Goal: Find specific page/section: Find specific page/section

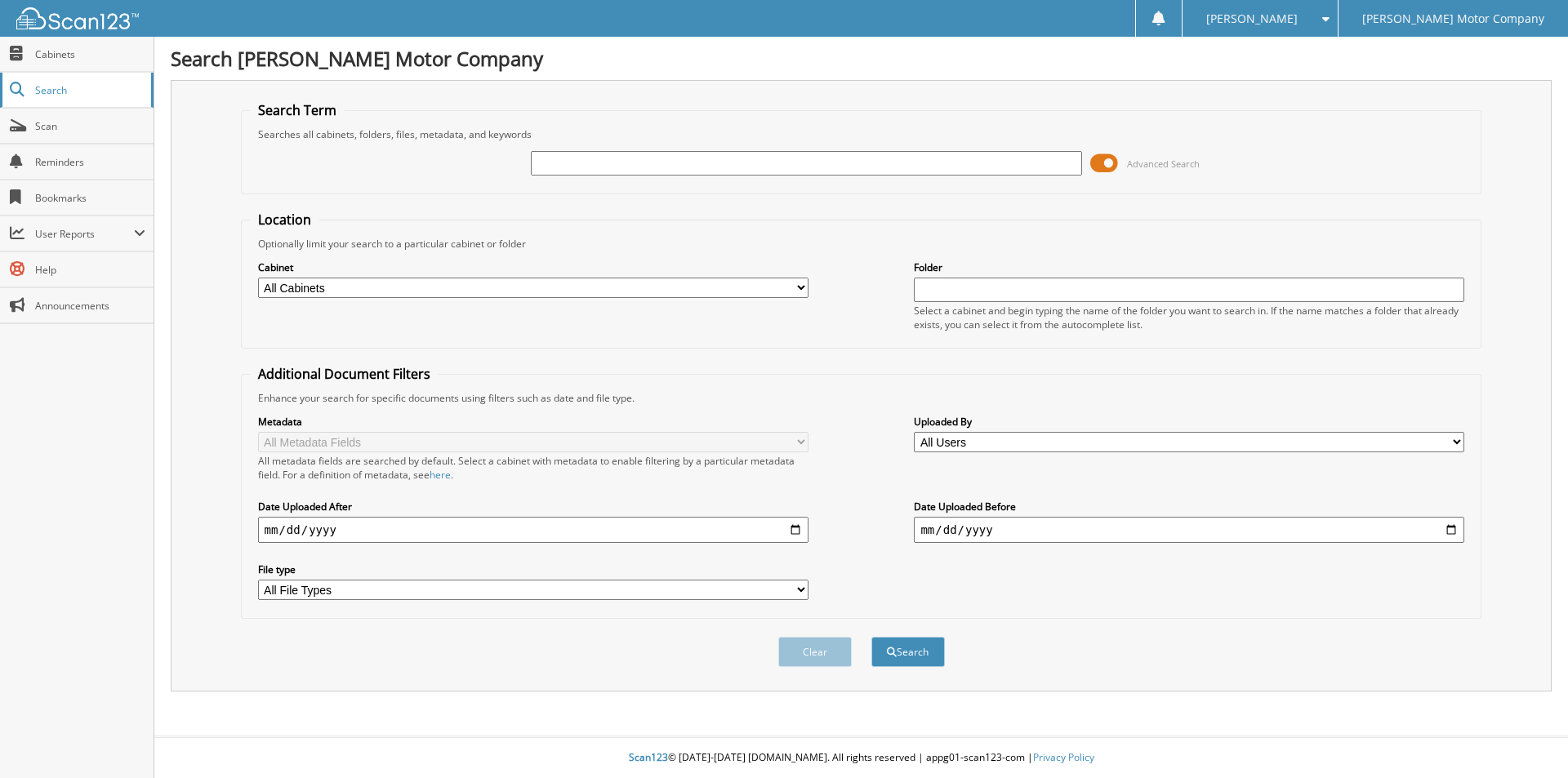
click at [63, 86] on span "Search" at bounding box center [89, 90] width 108 height 13
click at [77, 92] on span "Search" at bounding box center [89, 90] width 108 height 13
click at [83, 53] on span "Cabinets" at bounding box center [90, 54] width 110 height 13
